Goal: Download file/media

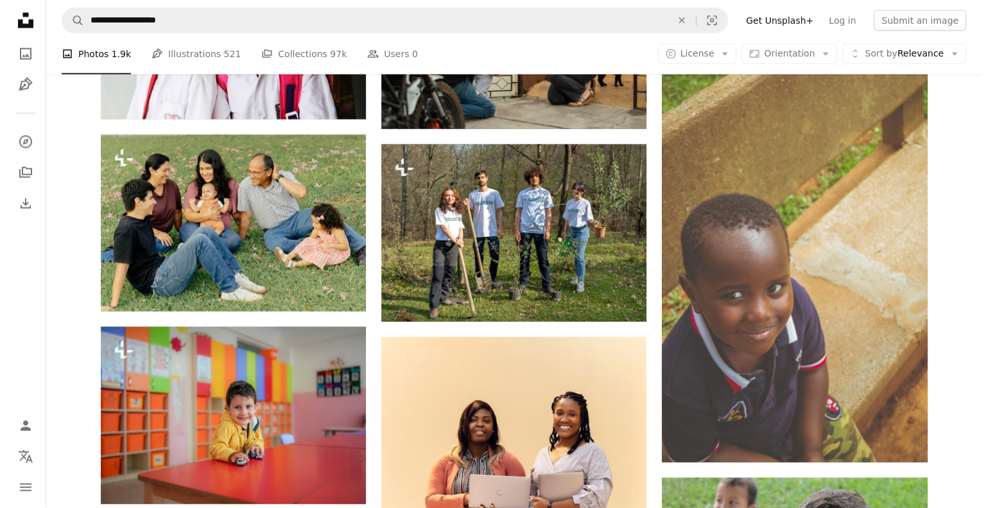
scroll to position [81145, 0]
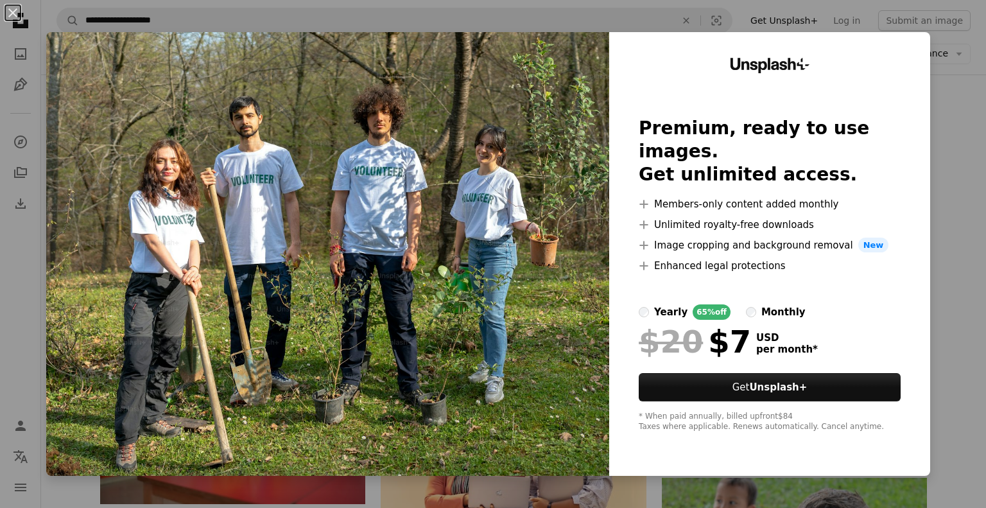
click at [901, 124] on div "Unsplash+ Premium, ready to use images. Get unlimited access. A plus sign Membe…" at bounding box center [769, 254] width 321 height 444
click at [12, 12] on button "An X shape" at bounding box center [12, 12] width 15 height 15
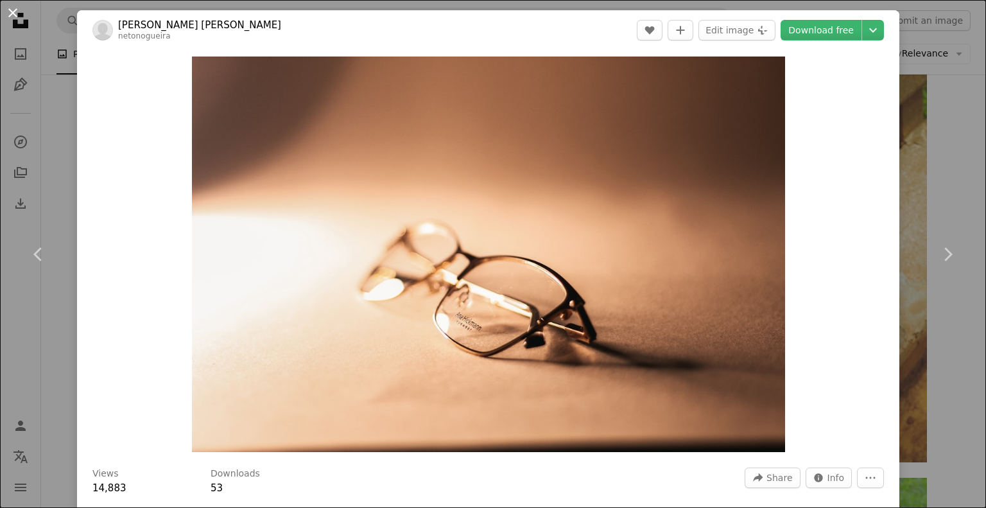
click at [11, 5] on button "An X shape" at bounding box center [12, 12] width 15 height 15
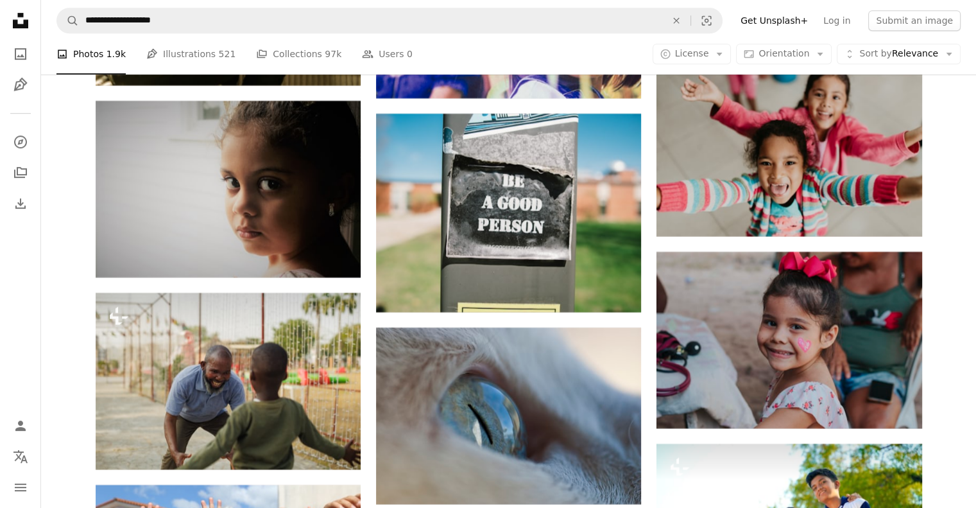
scroll to position [59294, 0]
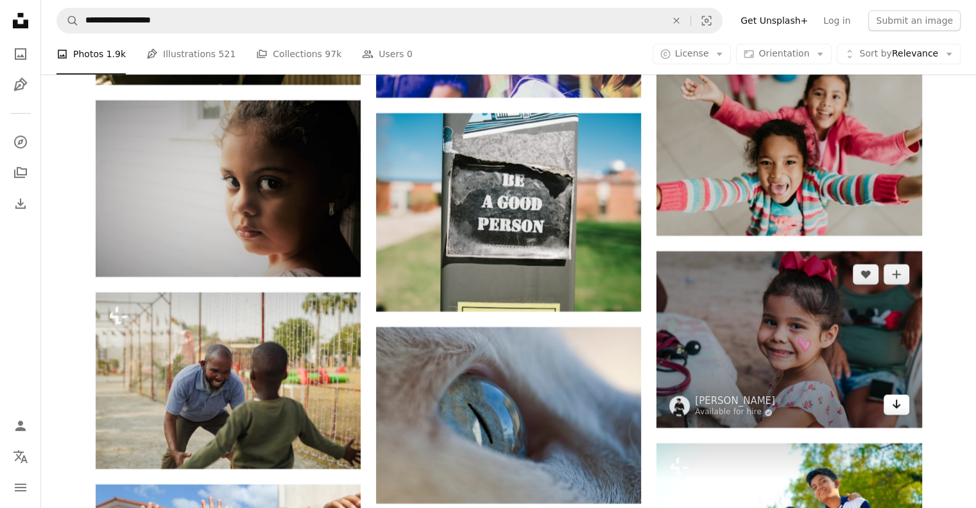
click at [894, 411] on icon "Arrow pointing down" at bounding box center [897, 403] width 10 height 15
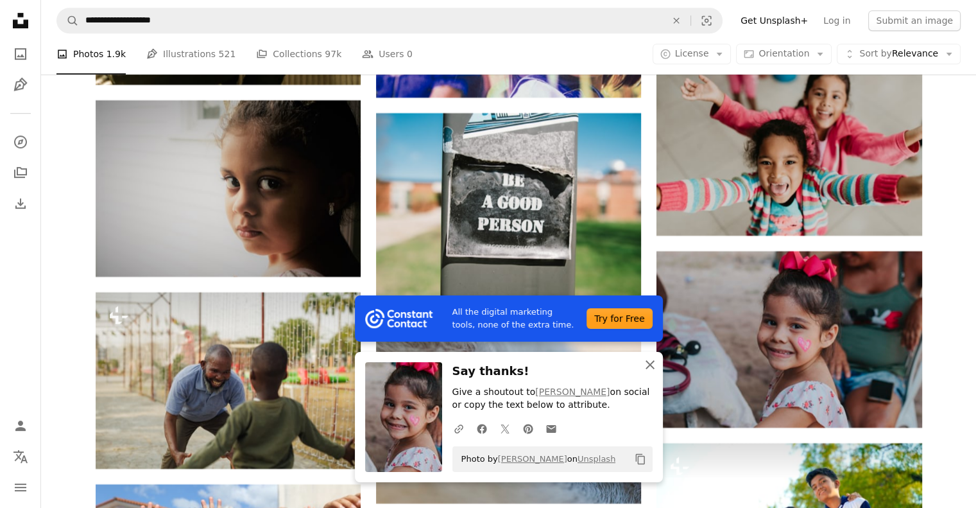
click at [650, 367] on icon "An X shape" at bounding box center [650, 364] width 15 height 15
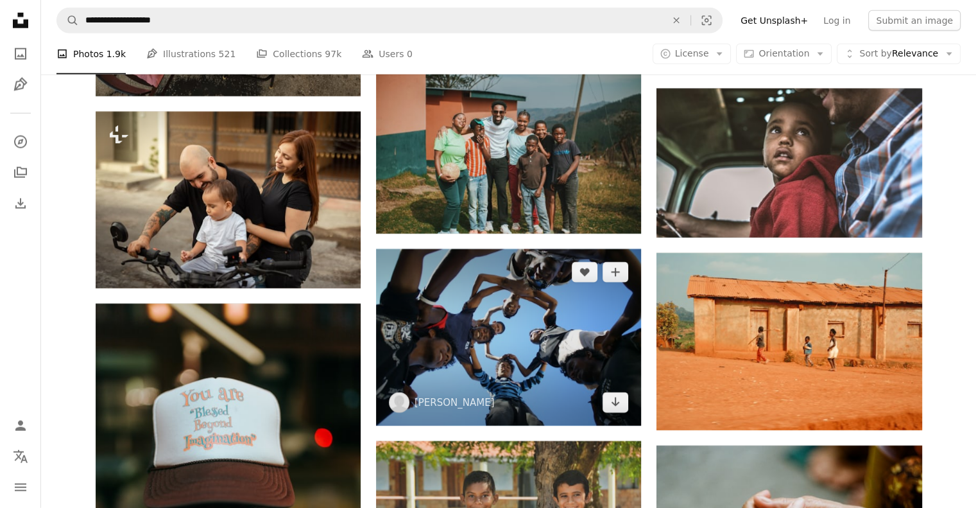
scroll to position [61870, 0]
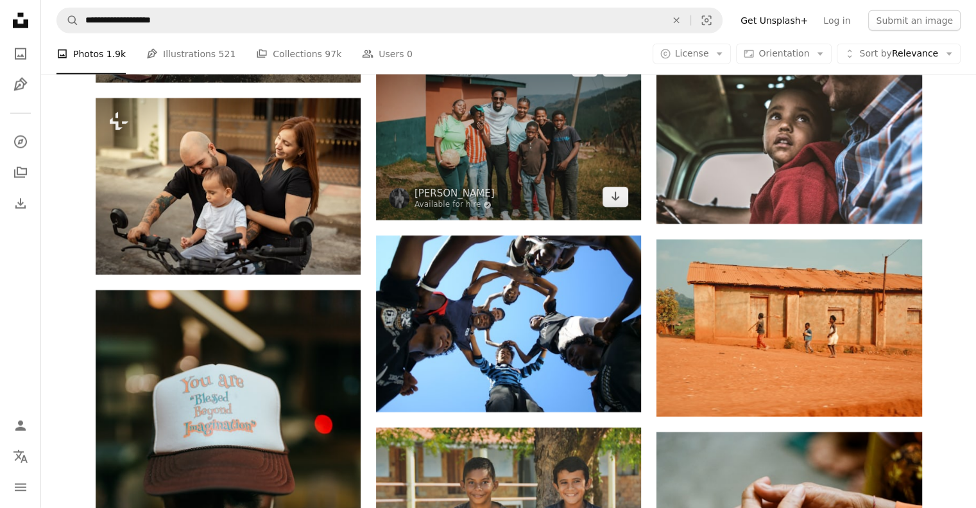
click at [376, 90] on img at bounding box center [508, 132] width 265 height 177
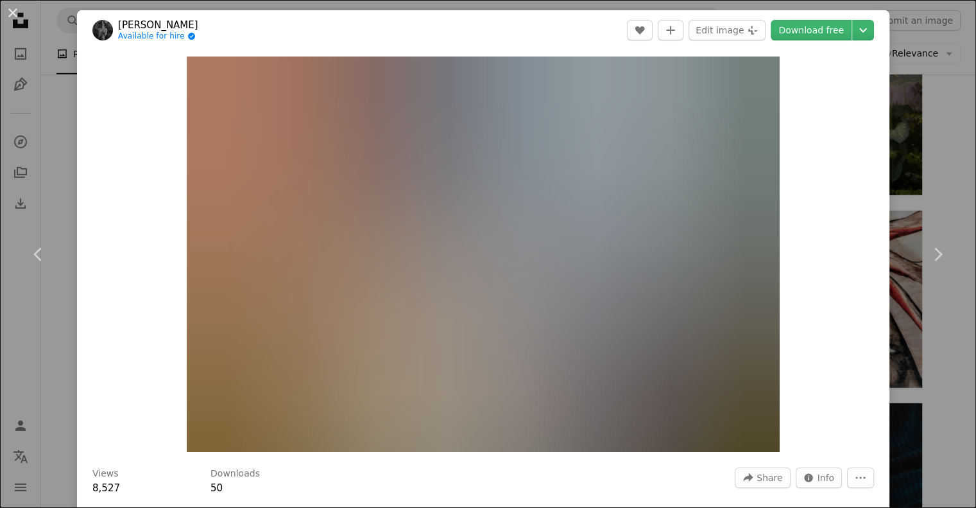
scroll to position [62791, 0]
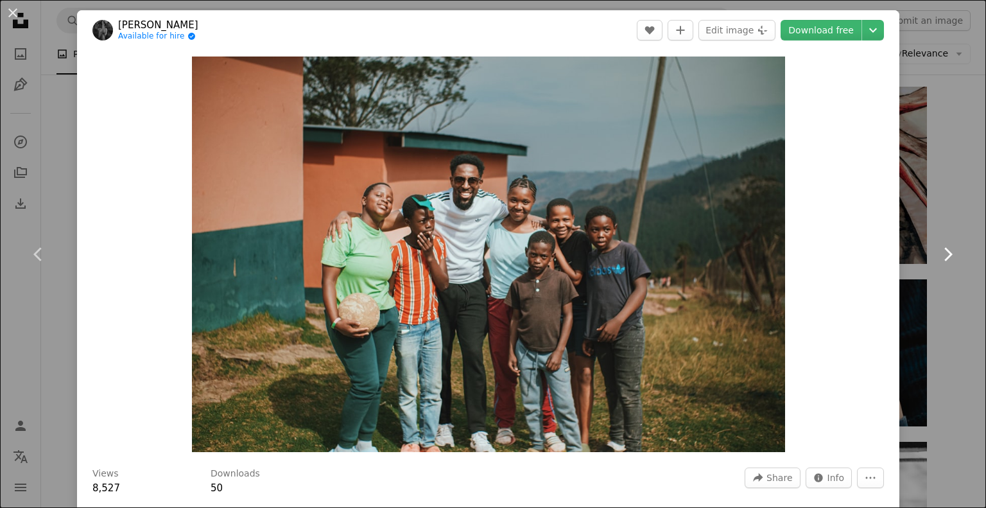
click at [956, 196] on link "Chevron right" at bounding box center [947, 254] width 77 height 123
click at [8, 7] on button "An X shape" at bounding box center [12, 12] width 15 height 15
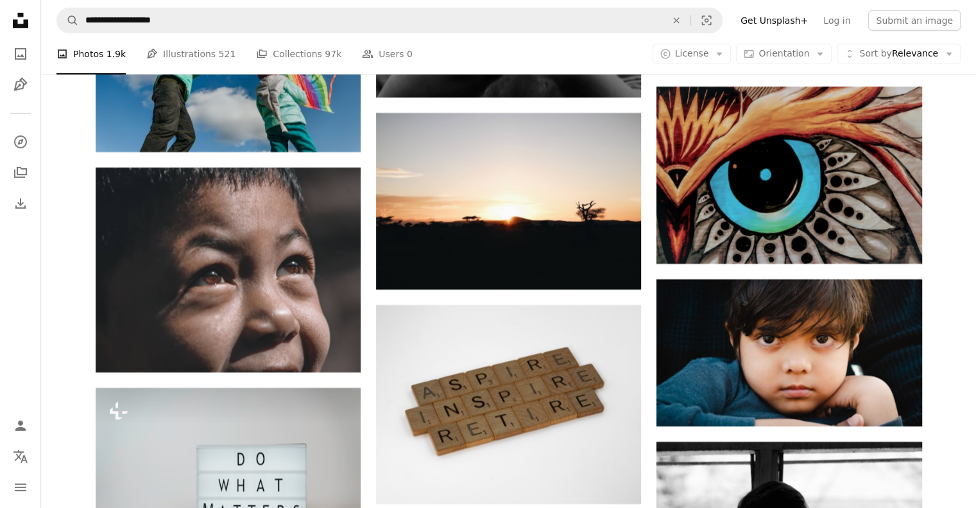
click at [15, 10] on icon "Unsplash logo Unsplash Home" at bounding box center [21, 21] width 26 height 26
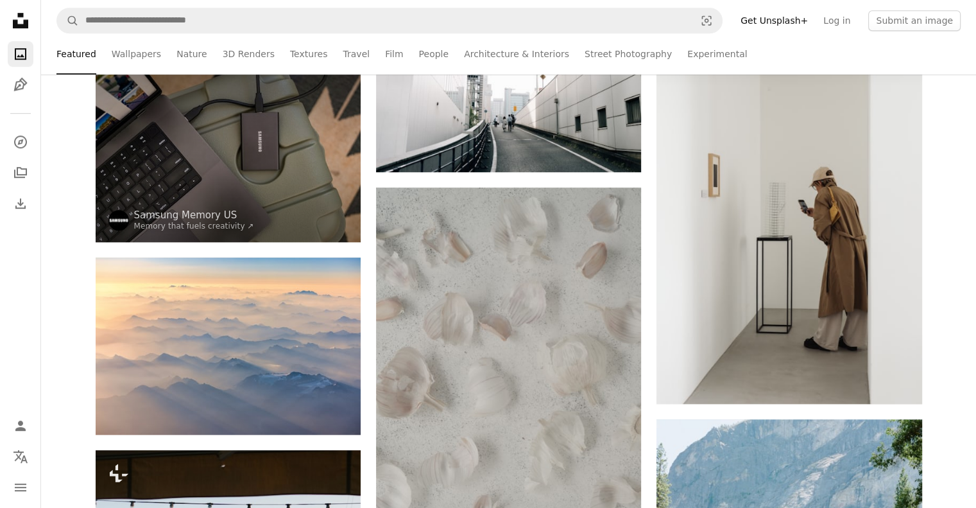
scroll to position [1058, 0]
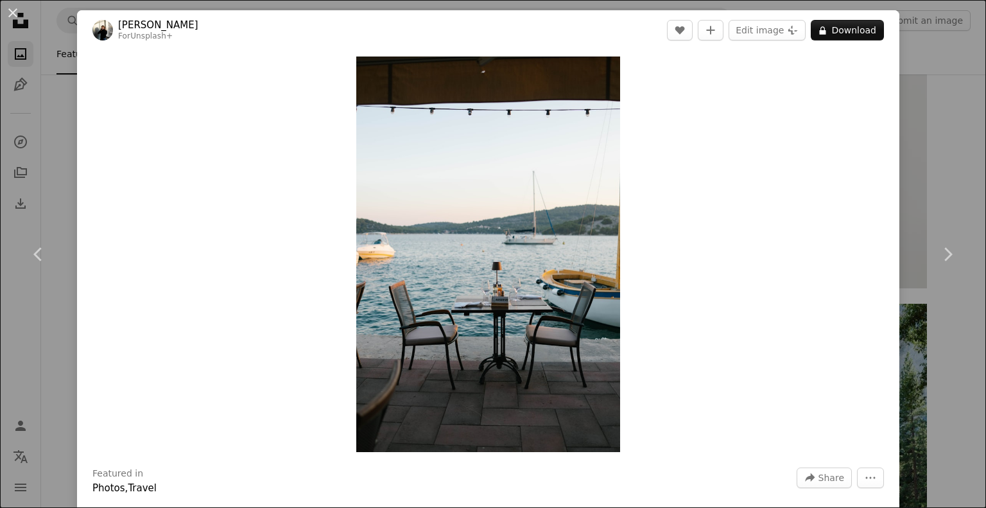
click at [223, 421] on div "Zoom in" at bounding box center [488, 254] width 822 height 408
click at [16, 7] on button "An X shape" at bounding box center [12, 12] width 15 height 15
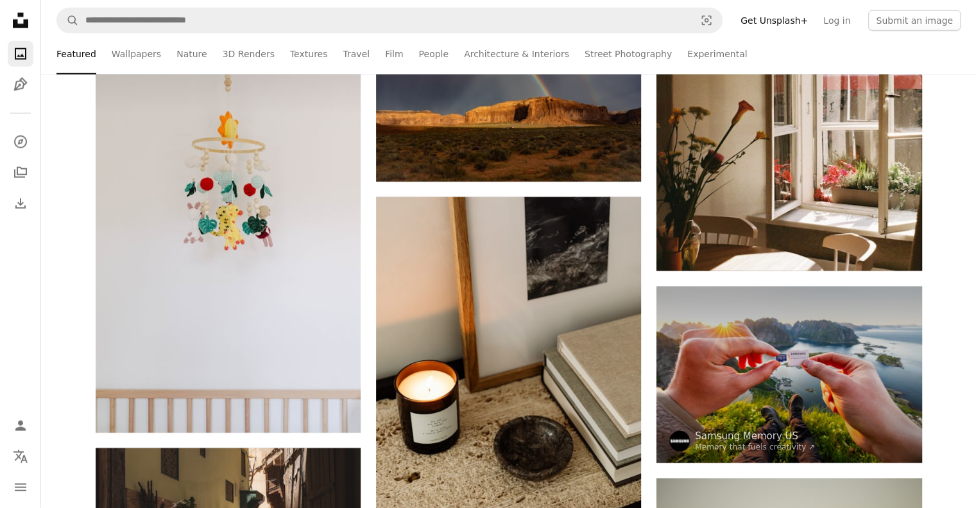
scroll to position [12828, 0]
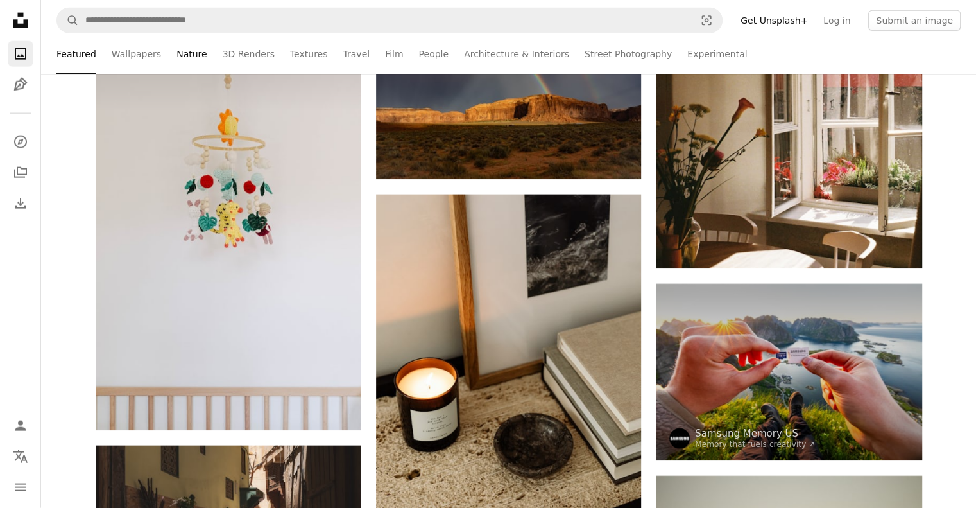
click at [177, 53] on link "Nature" at bounding box center [192, 53] width 30 height 41
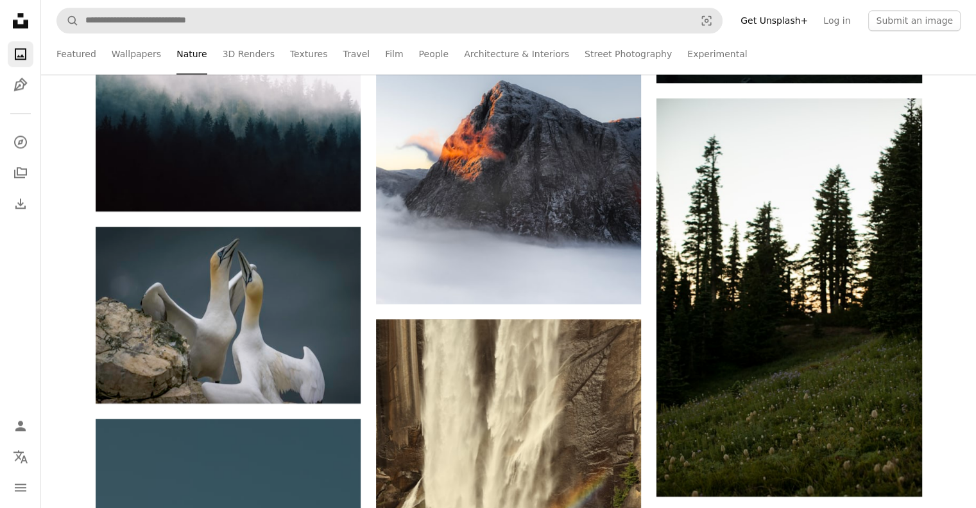
scroll to position [1772, 0]
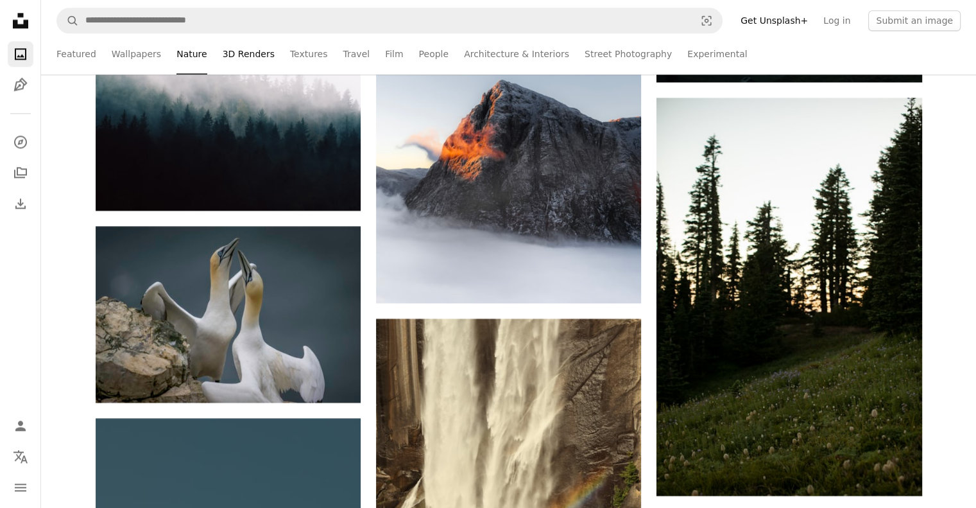
click at [240, 55] on link "3D Renders" at bounding box center [249, 53] width 52 height 41
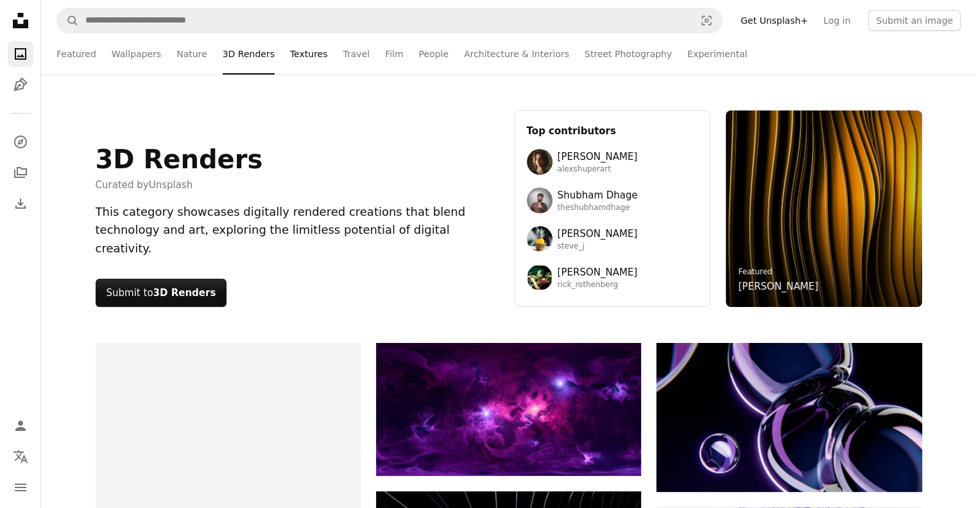
click at [290, 61] on link "Textures" at bounding box center [309, 53] width 38 height 41
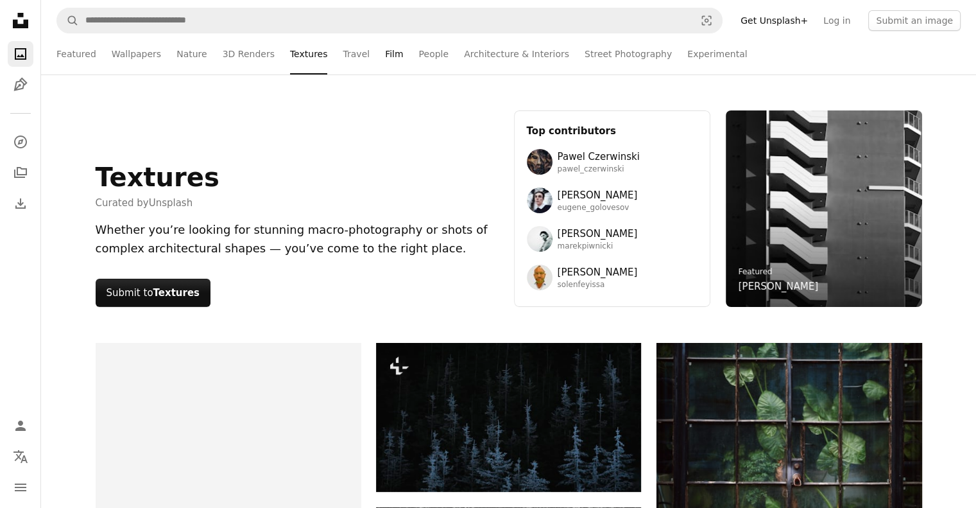
click at [385, 56] on link "Film" at bounding box center [394, 53] width 18 height 41
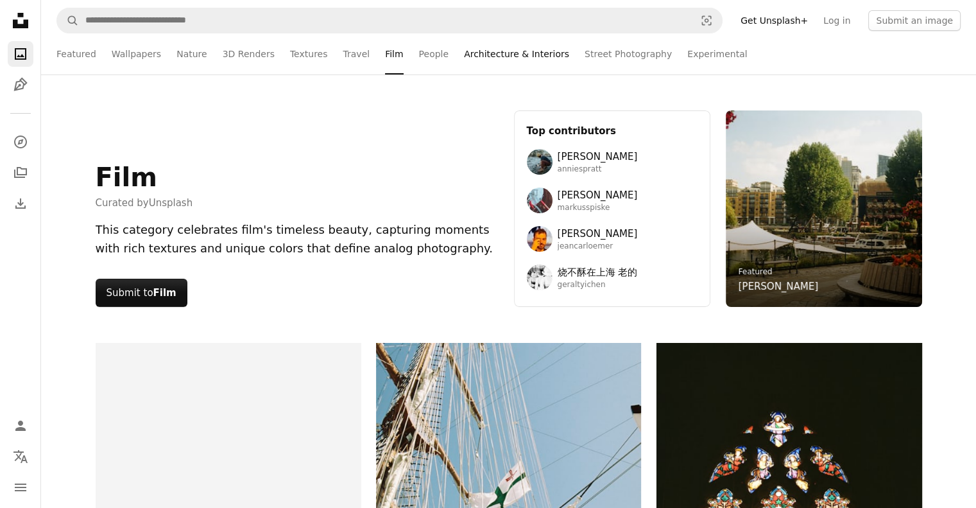
click at [464, 58] on link "Architecture & Interiors" at bounding box center [516, 53] width 105 height 41
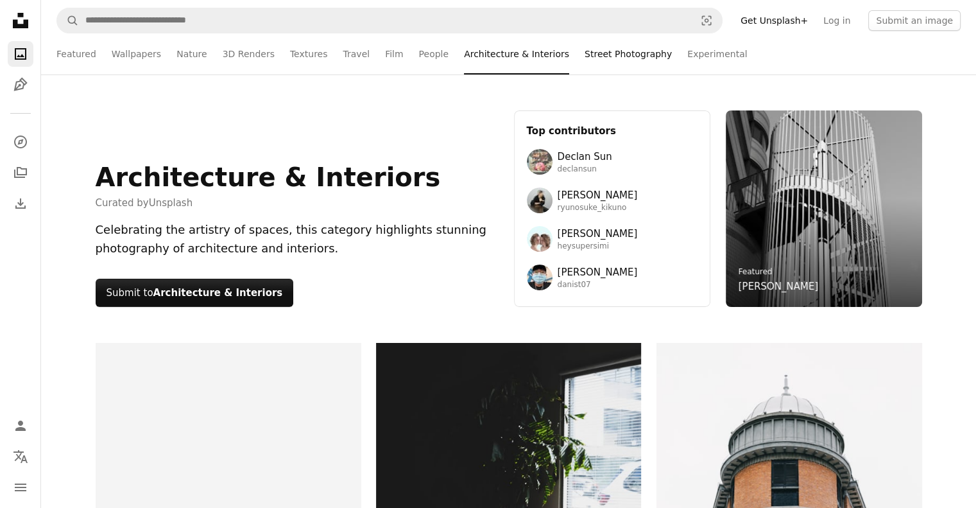
click at [588, 54] on link "Street Photography" at bounding box center [628, 53] width 87 height 41
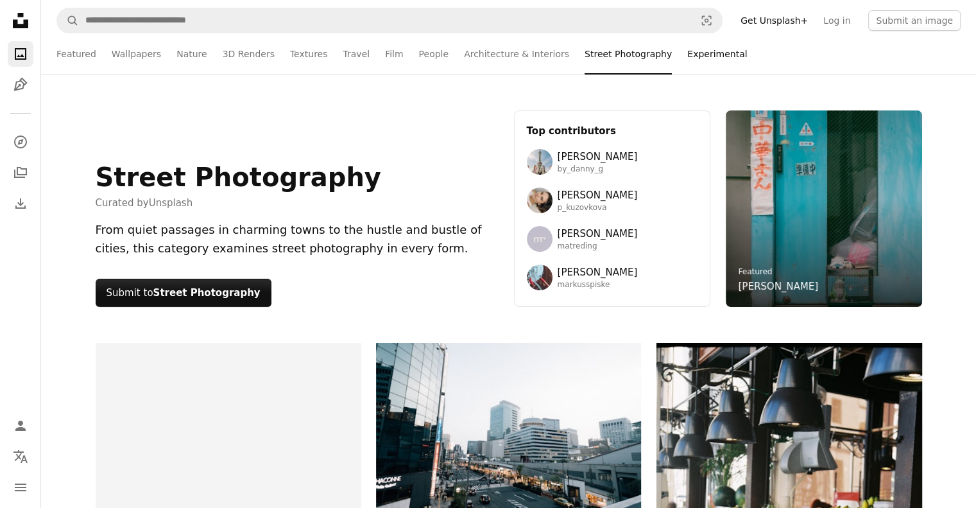
click at [687, 57] on link "Experimental" at bounding box center [717, 53] width 60 height 41
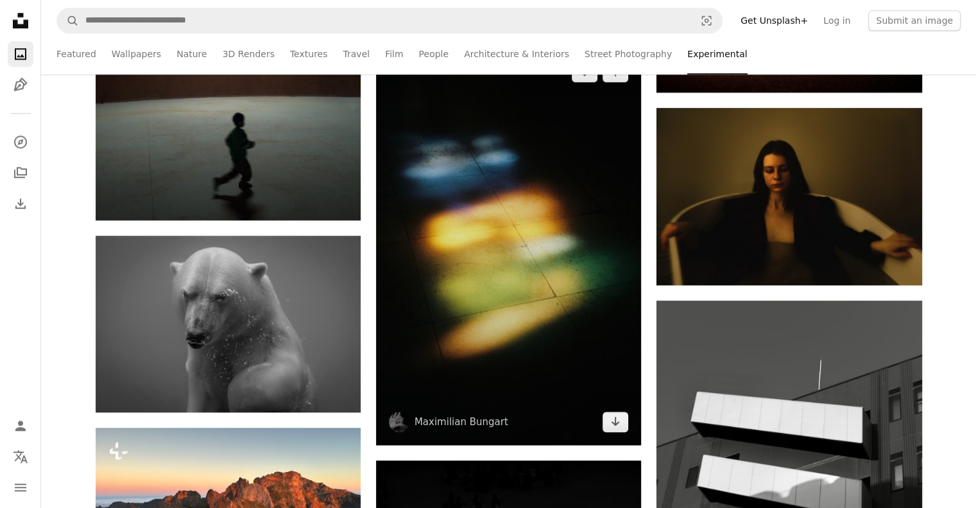
scroll to position [1259, 0]
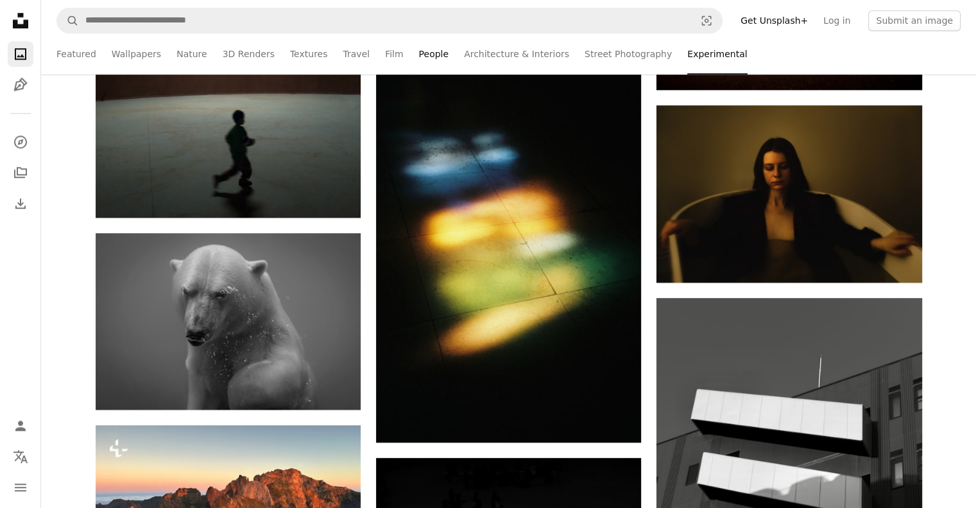
click at [419, 43] on link "People" at bounding box center [434, 53] width 30 height 41
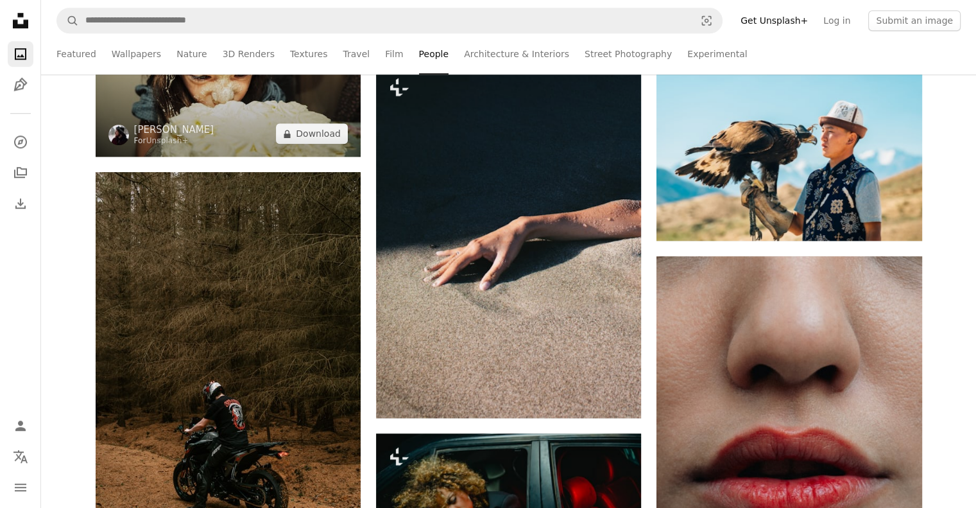
scroll to position [1113, 0]
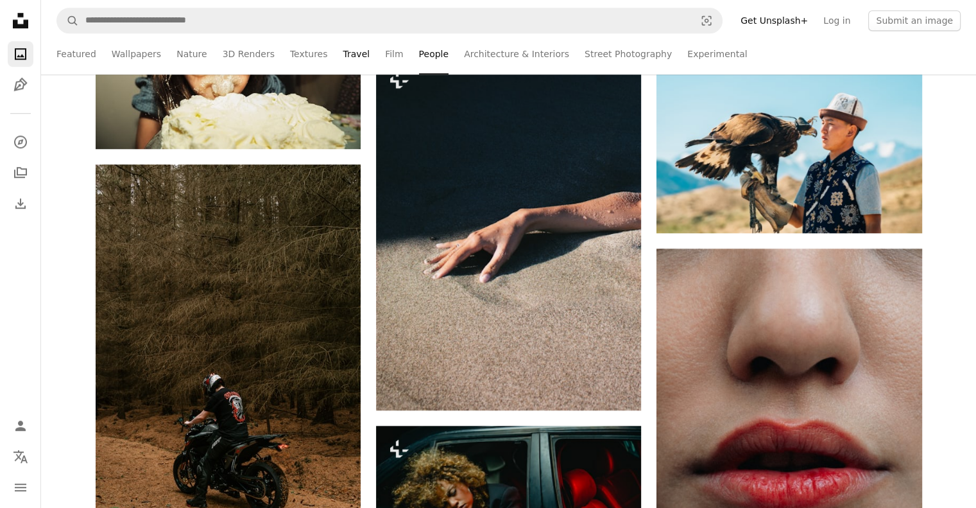
click at [343, 55] on link "Travel" at bounding box center [356, 53] width 27 height 41
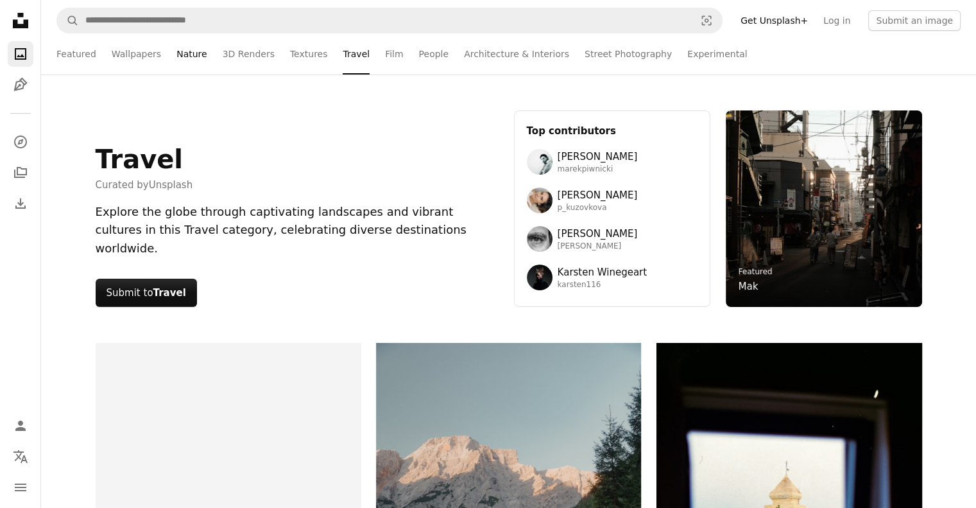
click at [178, 56] on link "Nature" at bounding box center [192, 53] width 30 height 41
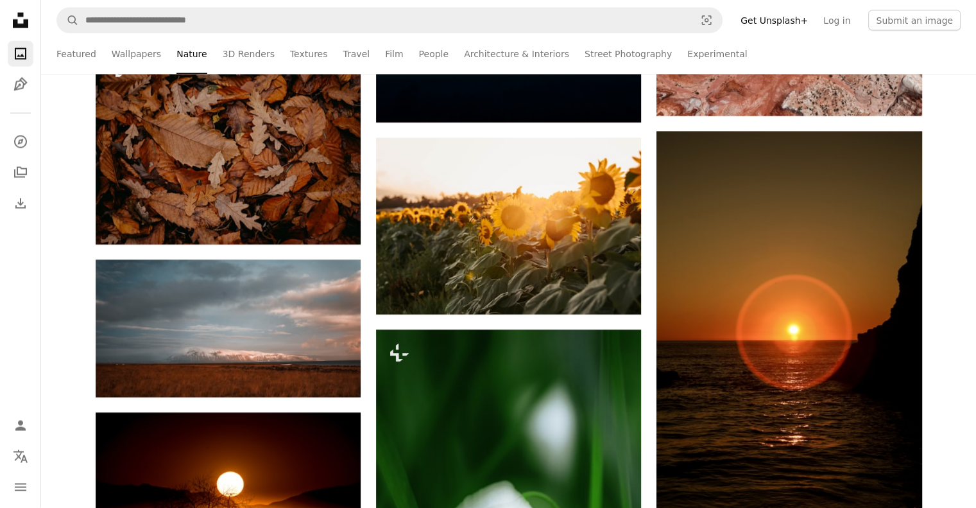
scroll to position [2562, 0]
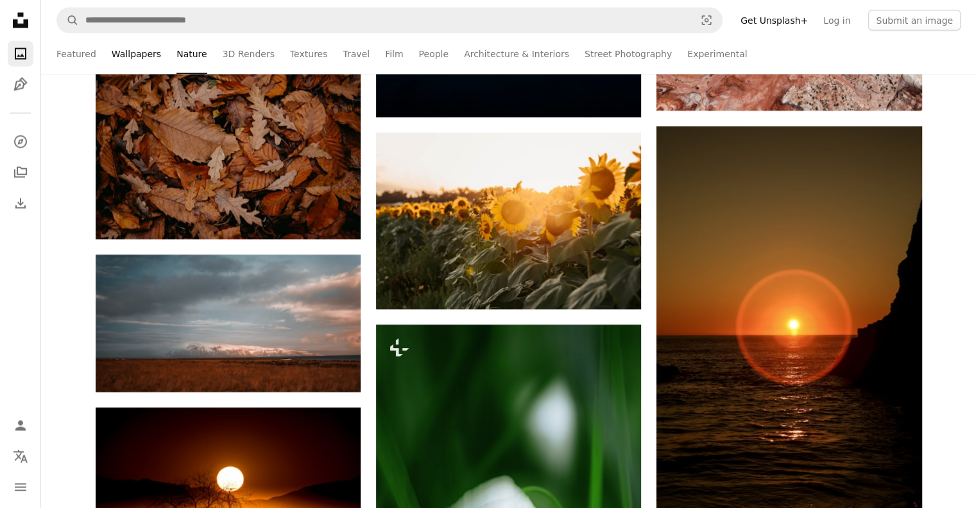
click at [114, 51] on link "Wallpapers" at bounding box center [136, 53] width 49 height 41
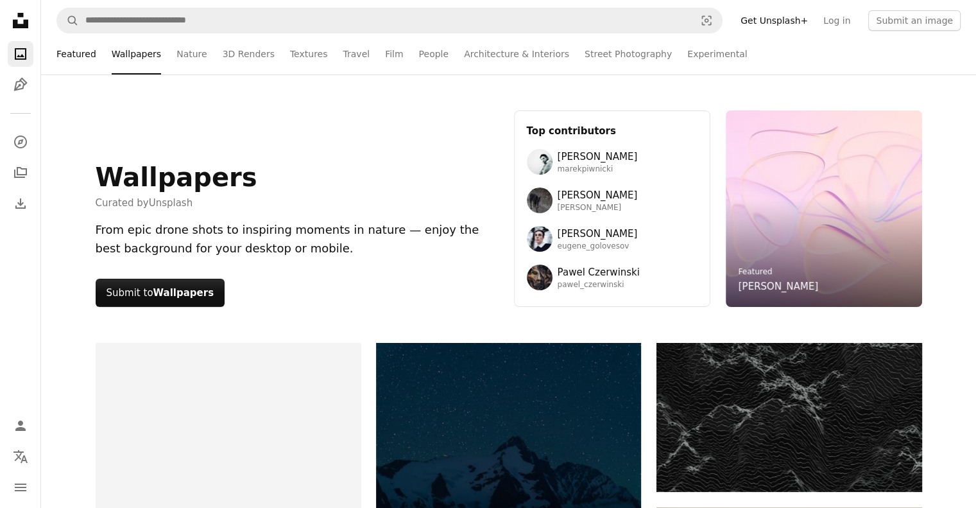
click at [79, 54] on link "Featured" at bounding box center [76, 53] width 40 height 41
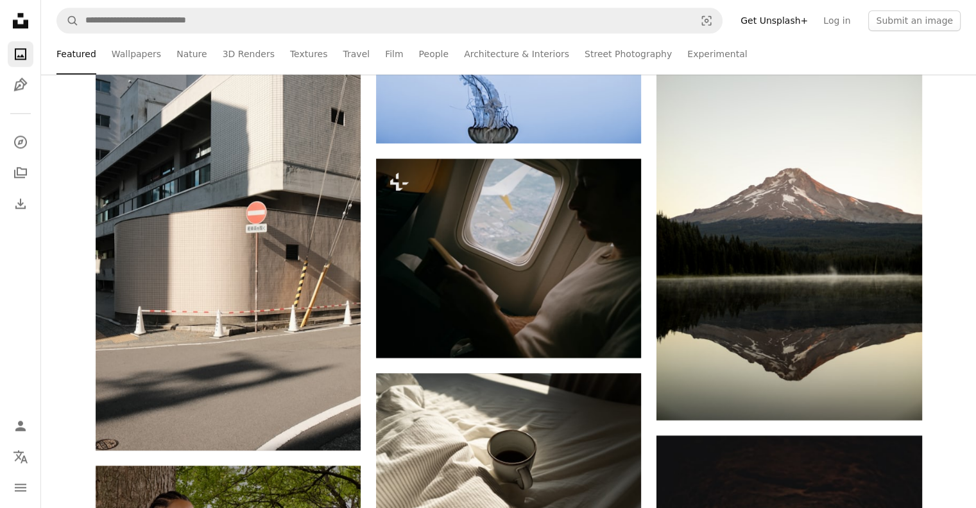
scroll to position [1759, 0]
